Goal: Browse casually

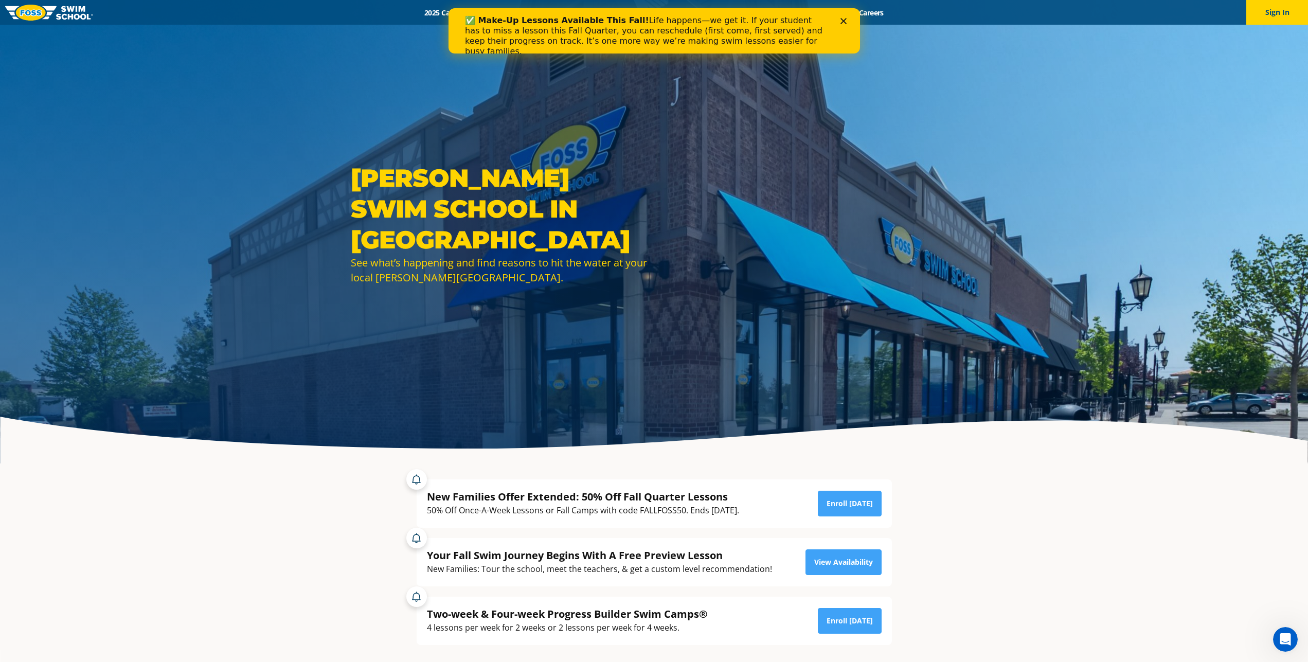
click at [844, 18] on div "Close" at bounding box center [845, 20] width 10 height 6
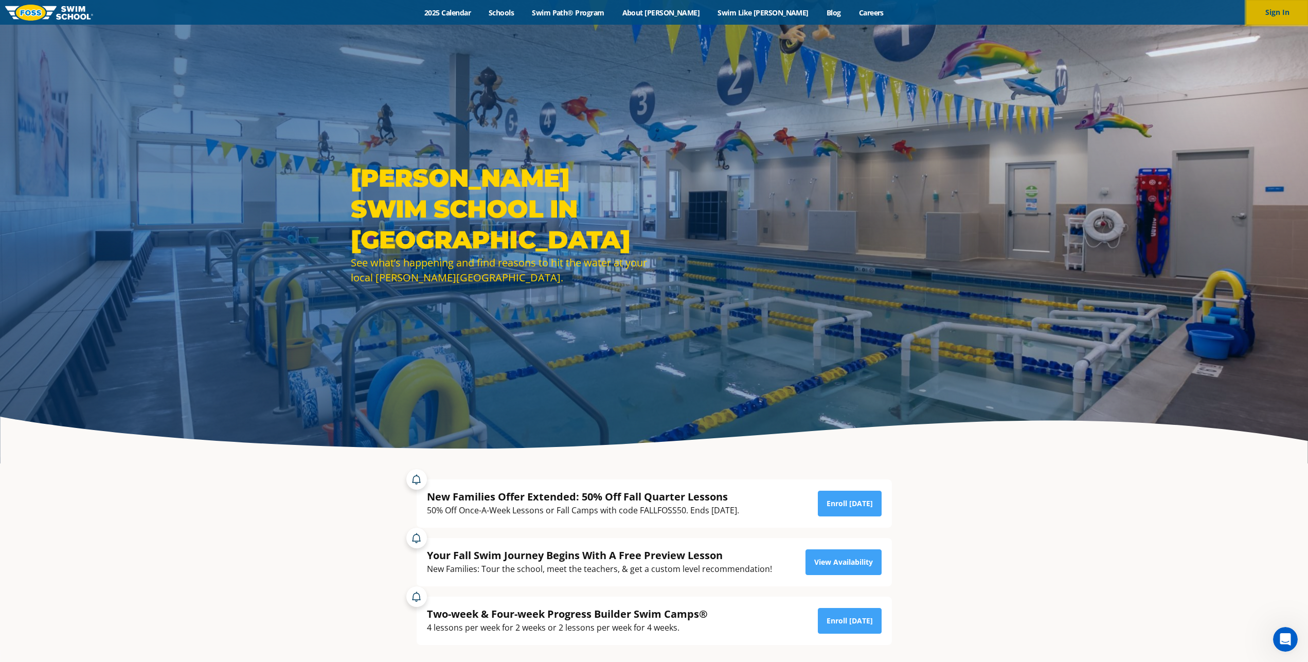
click at [1285, 16] on button "Sign In" at bounding box center [1277, 12] width 62 height 25
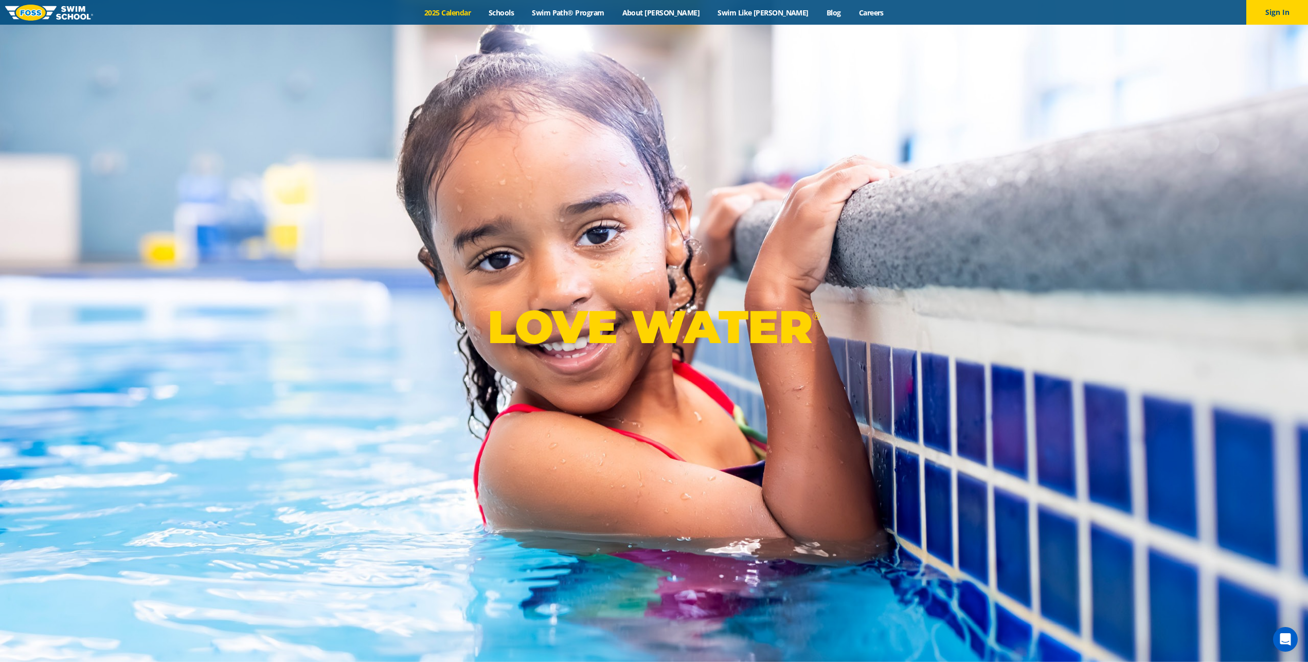
click at [471, 10] on link "2025 Calendar" at bounding box center [448, 13] width 64 height 10
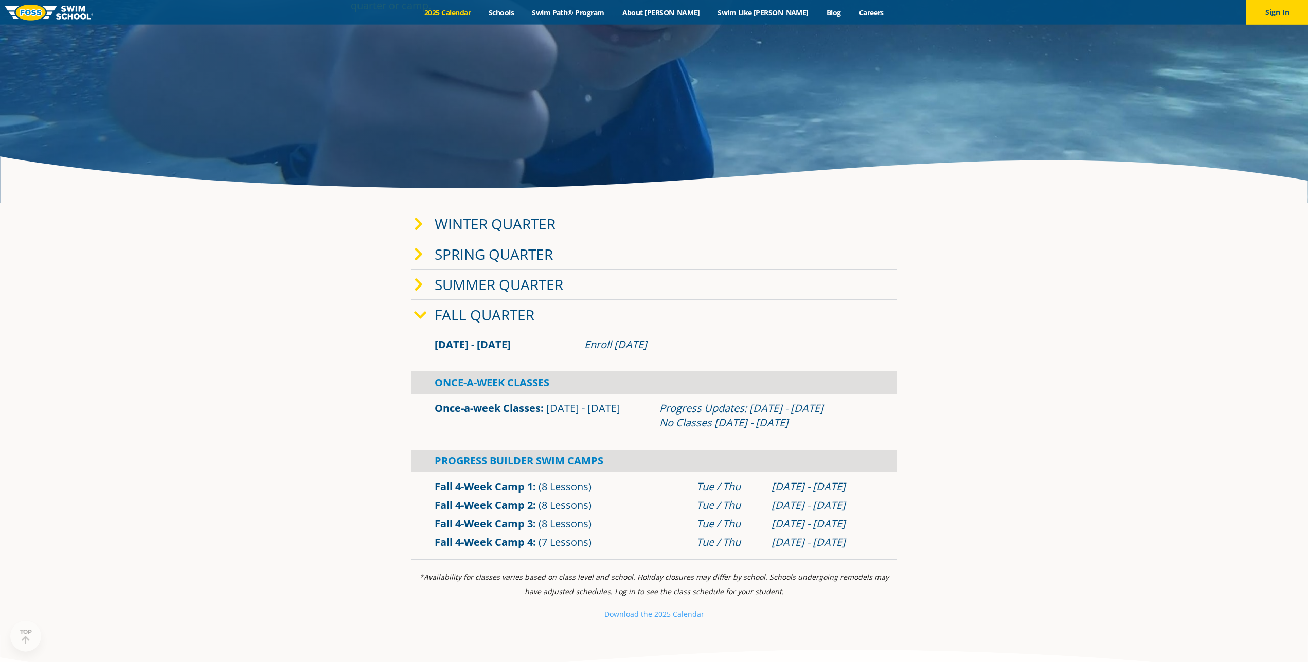
scroll to position [262, 0]
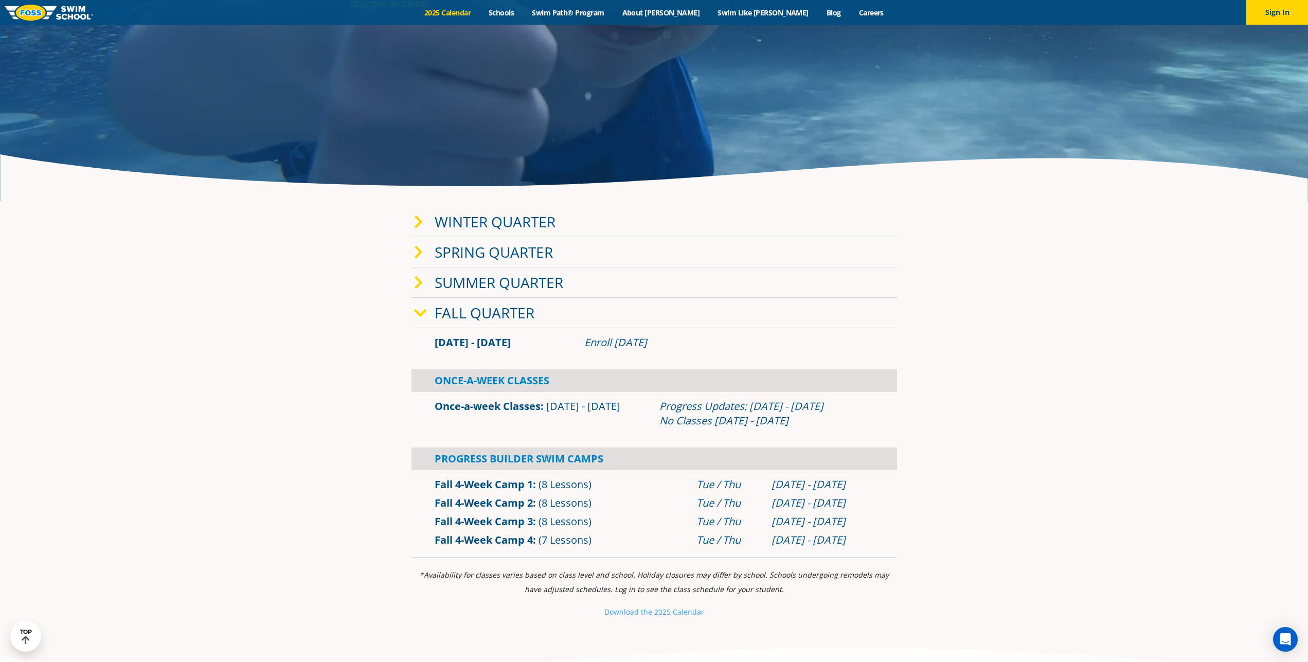
drag, startPoint x: 498, startPoint y: 401, endPoint x: 491, endPoint y: 402, distance: 7.3
click at [497, 402] on link "Once-a-week Classes" at bounding box center [488, 406] width 106 height 14
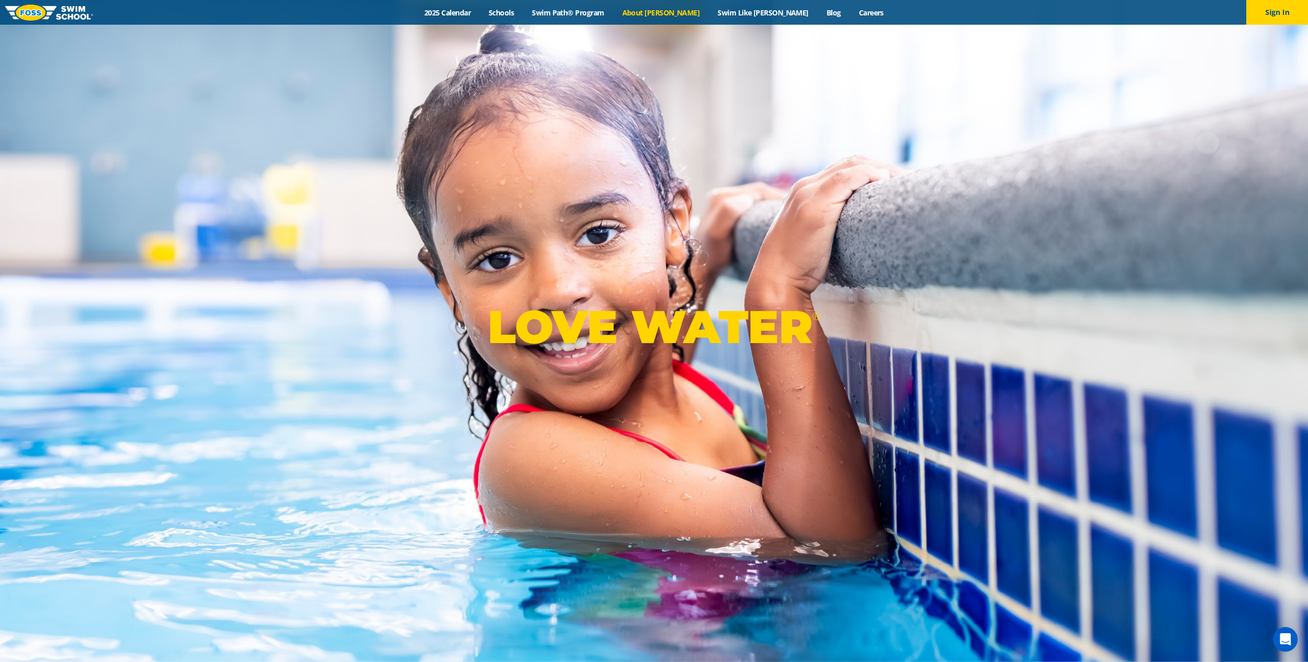
click at [680, 11] on link "About [PERSON_NAME]" at bounding box center [661, 13] width 96 height 10
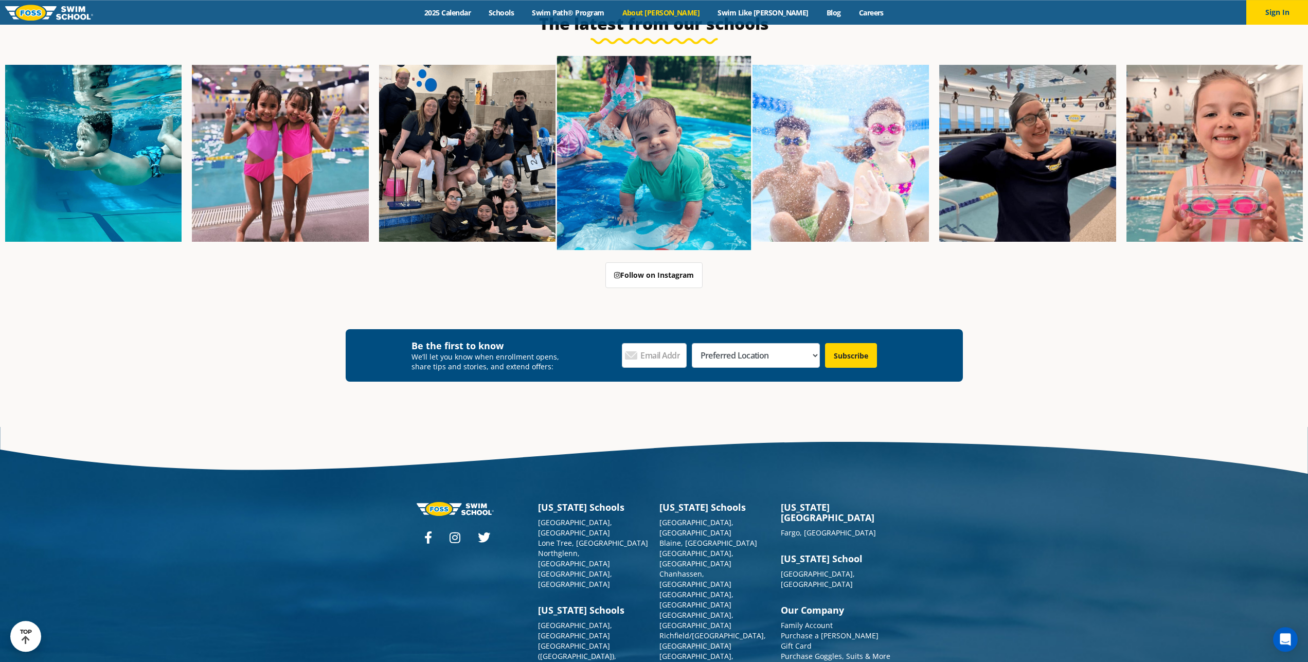
scroll to position [2640, 0]
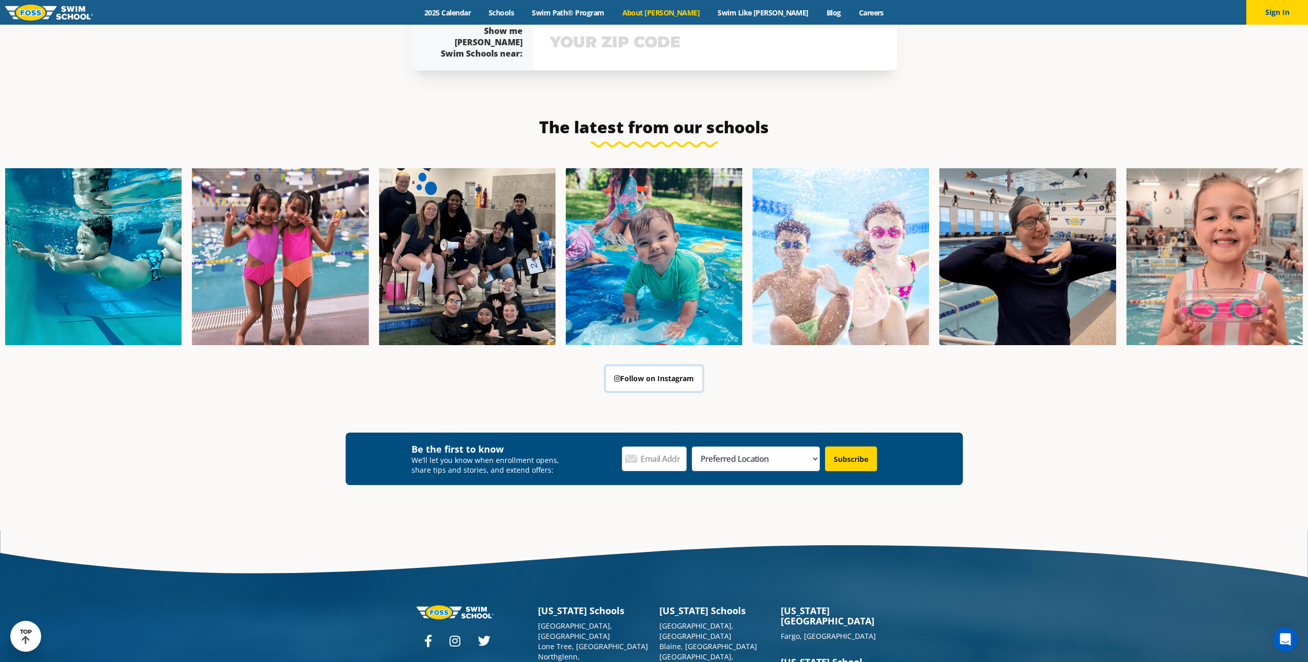
click at [643, 366] on link "Follow on Instagram" at bounding box center [653, 379] width 97 height 26
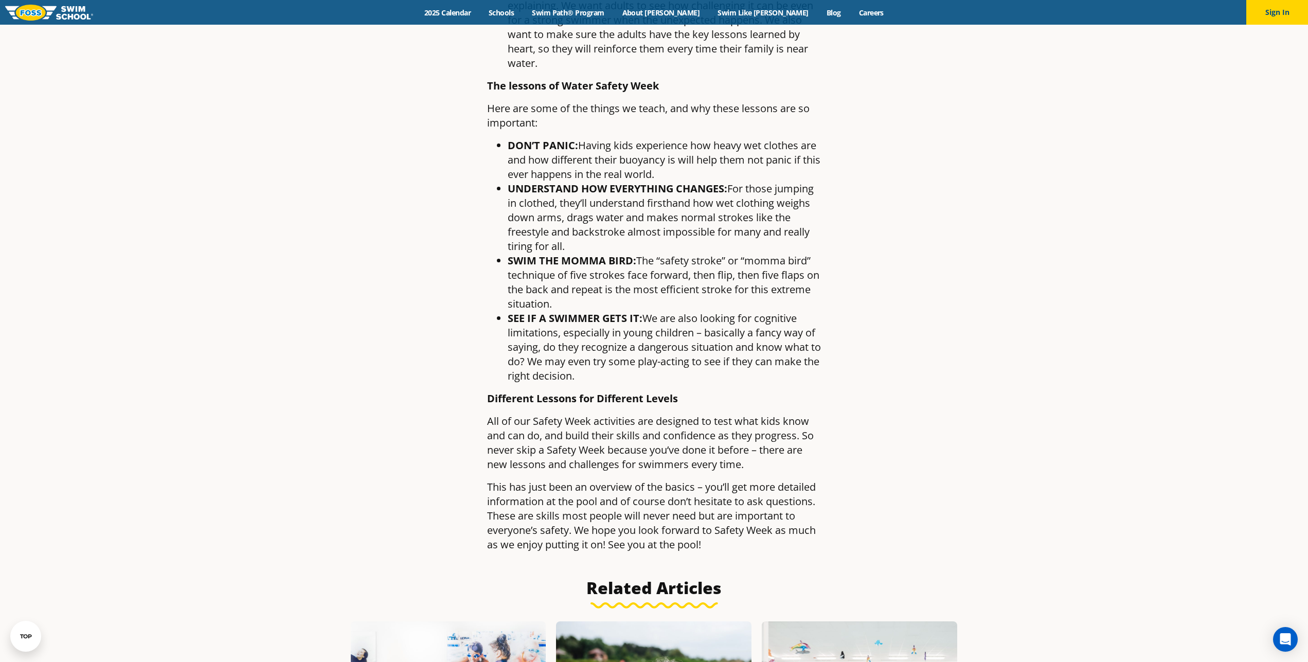
scroll to position [944, 0]
